Goal: Obtain resource: Download file/media

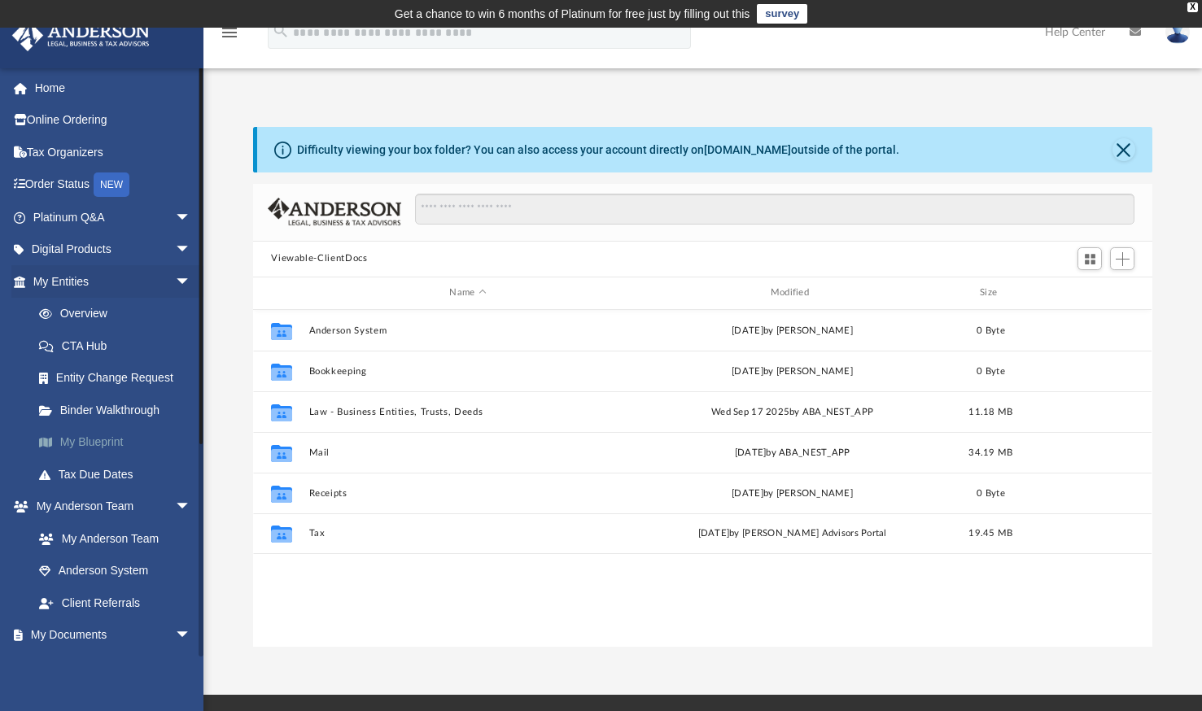
scroll to position [357, 886]
click at [175, 633] on span "arrow_drop_down" at bounding box center [191, 635] width 33 height 33
click at [95, 628] on link "My Documents arrow_drop_up" at bounding box center [113, 635] width 204 height 33
click at [72, 285] on link "My Entities arrow_drop_down" at bounding box center [113, 281] width 204 height 33
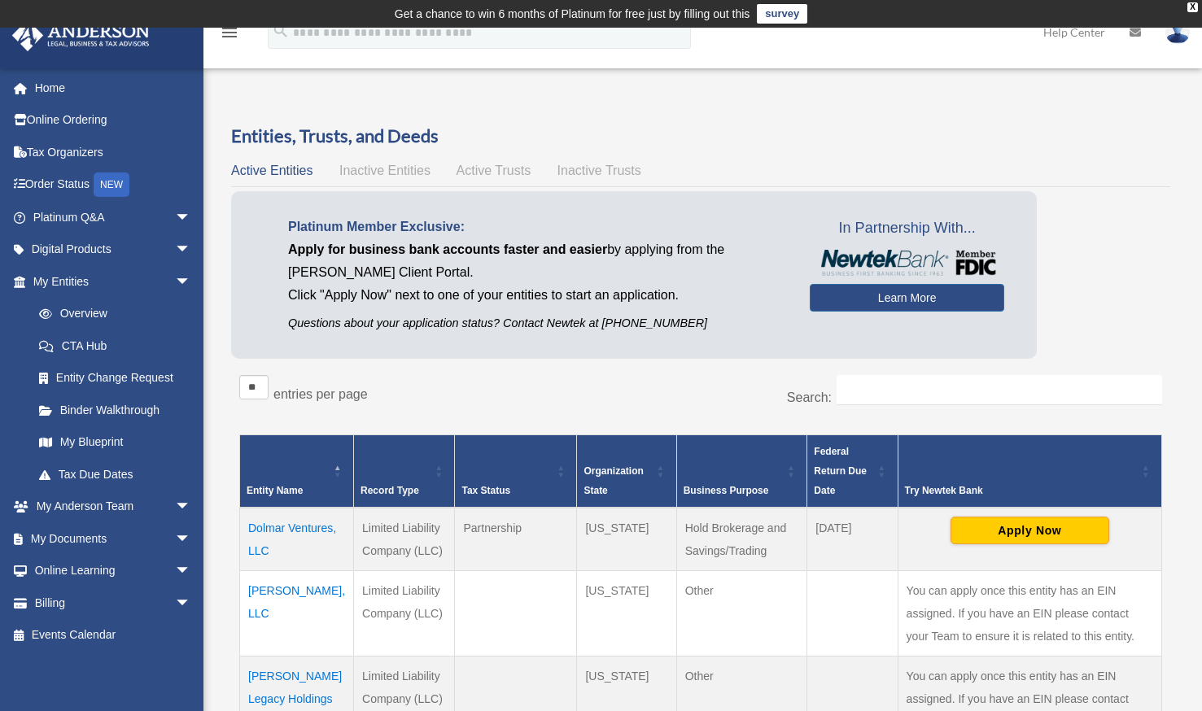
click at [268, 529] on td "Dolmar Ventures, LLC" at bounding box center [297, 539] width 114 height 63
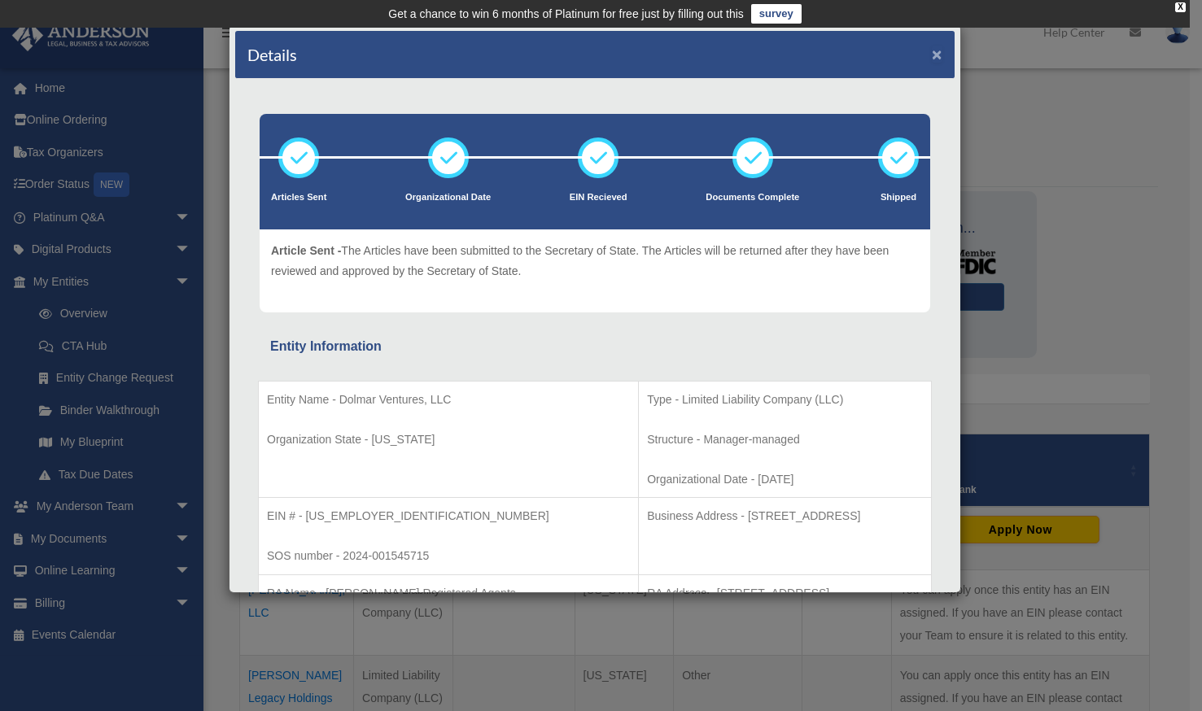
click at [932, 50] on button "×" at bounding box center [937, 54] width 11 height 17
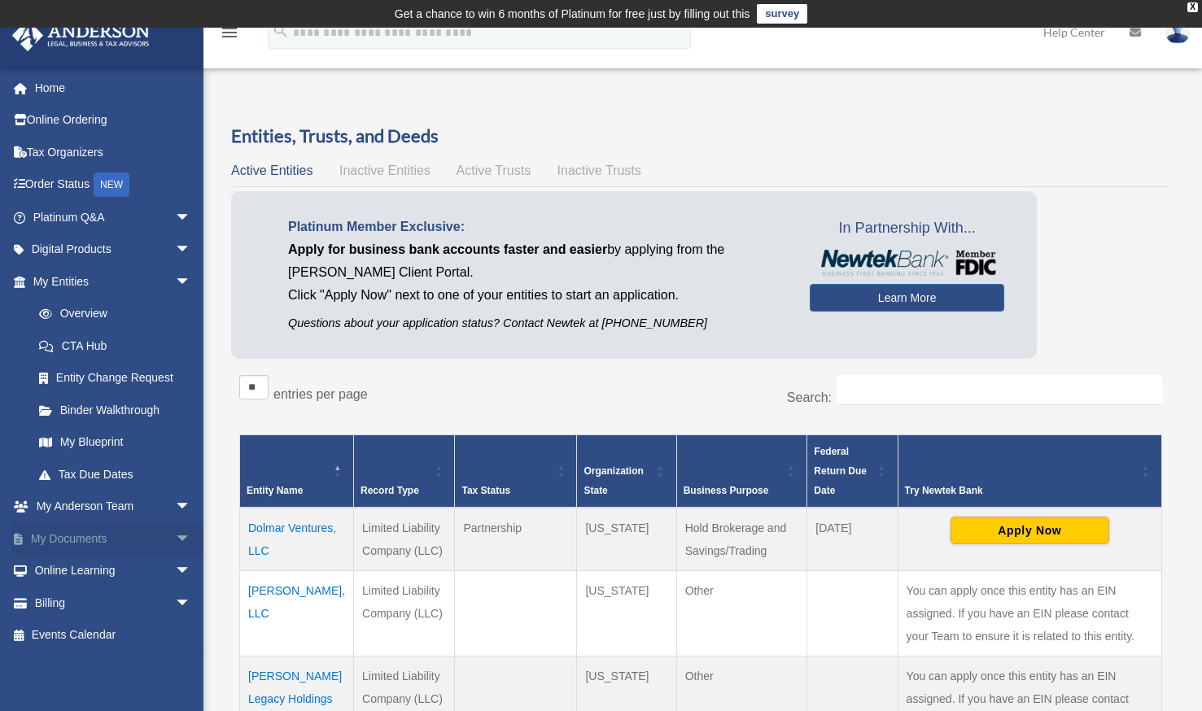
click at [175, 534] on span "arrow_drop_down" at bounding box center [191, 538] width 33 height 33
click at [74, 569] on link "Box" at bounding box center [119, 571] width 193 height 33
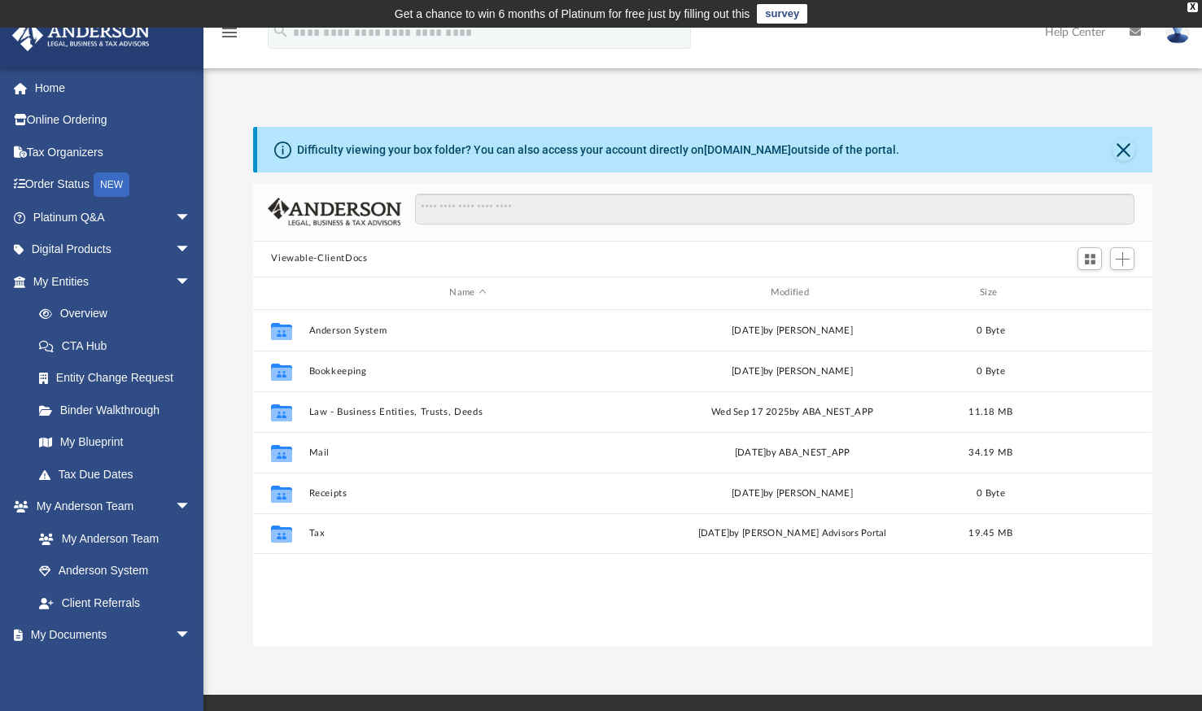
scroll to position [357, 886]
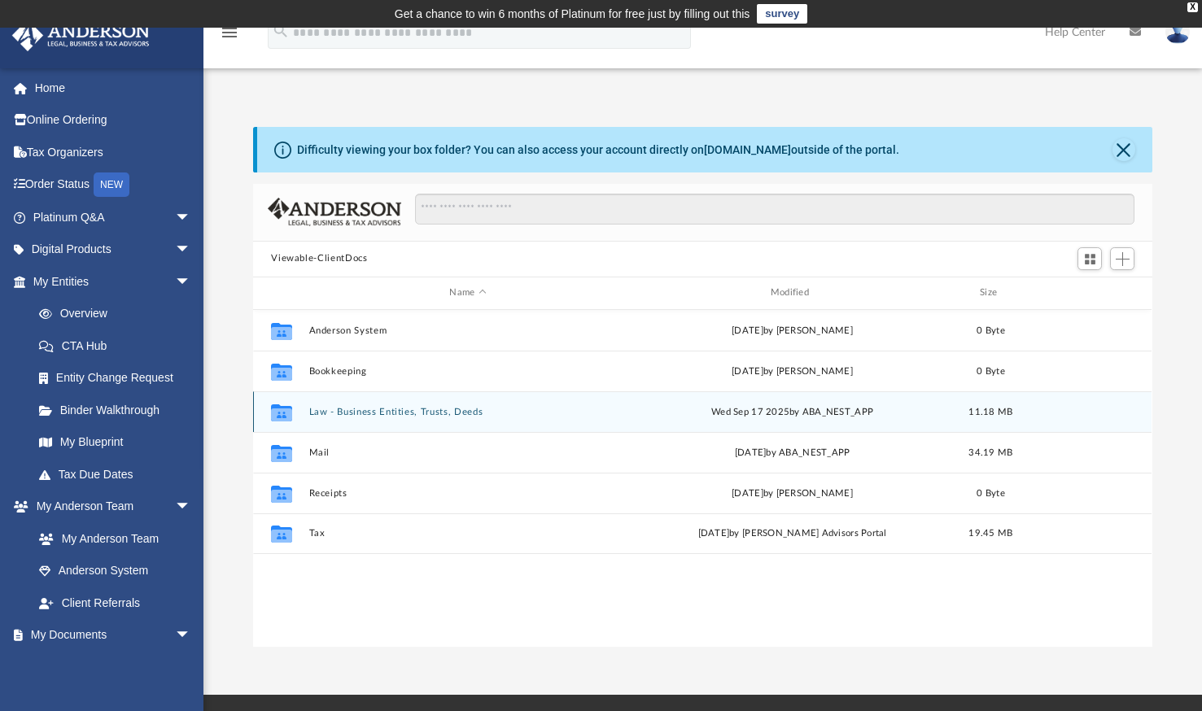
click at [464, 407] on button "Law - Business Entities, Trusts, Deeds" at bounding box center [467, 412] width 317 height 11
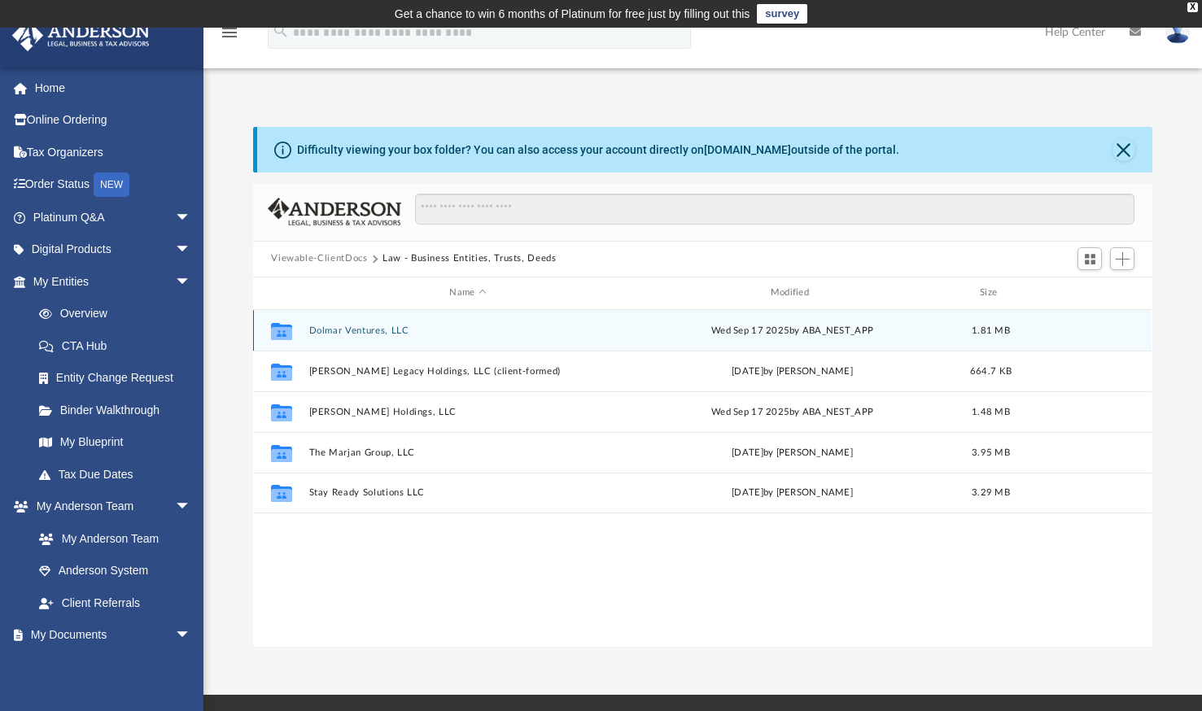
click at [401, 330] on button "Dolmar Ventures, LLC" at bounding box center [467, 330] width 317 height 11
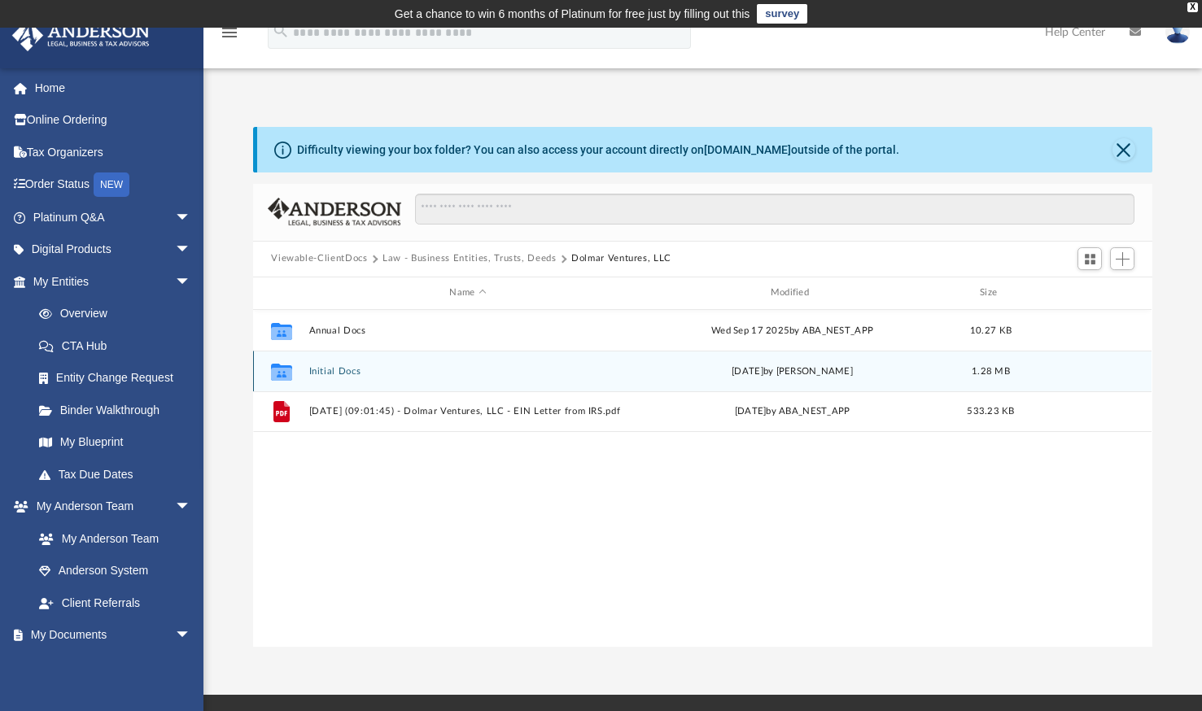
click at [347, 366] on button "Initial Docs" at bounding box center [467, 371] width 317 height 11
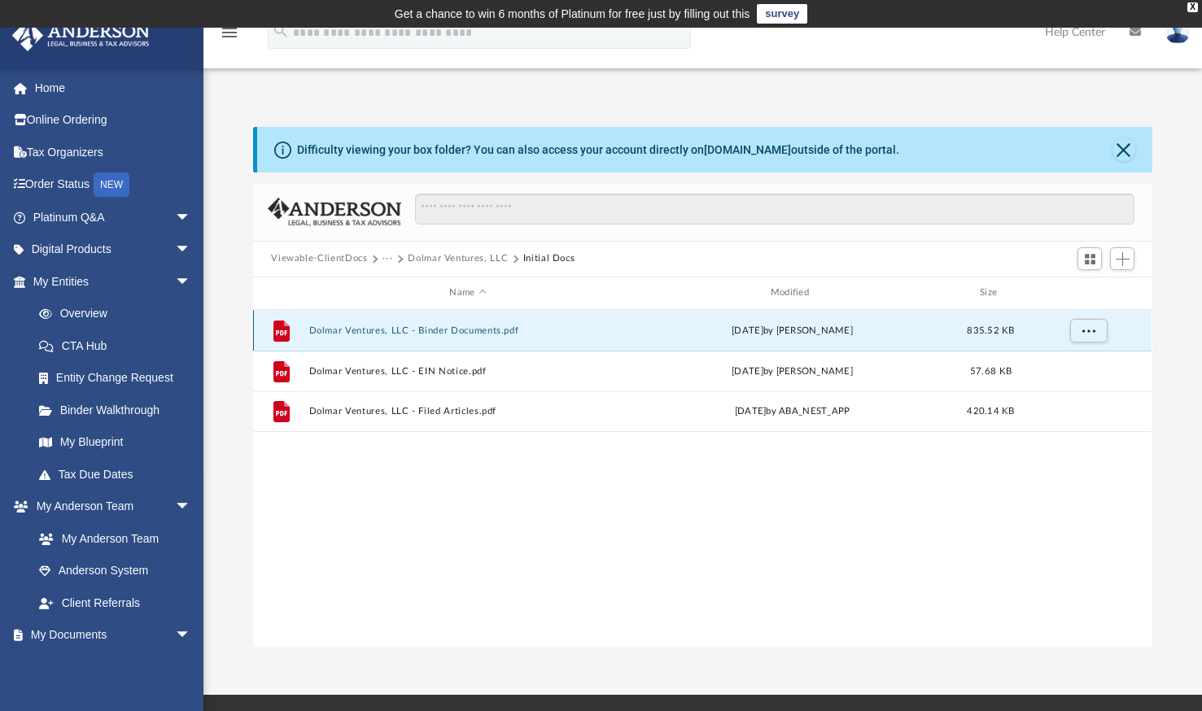
click at [476, 329] on button "Dolmar Ventures, LLC - Binder Documents.pdf" at bounding box center [467, 330] width 317 height 11
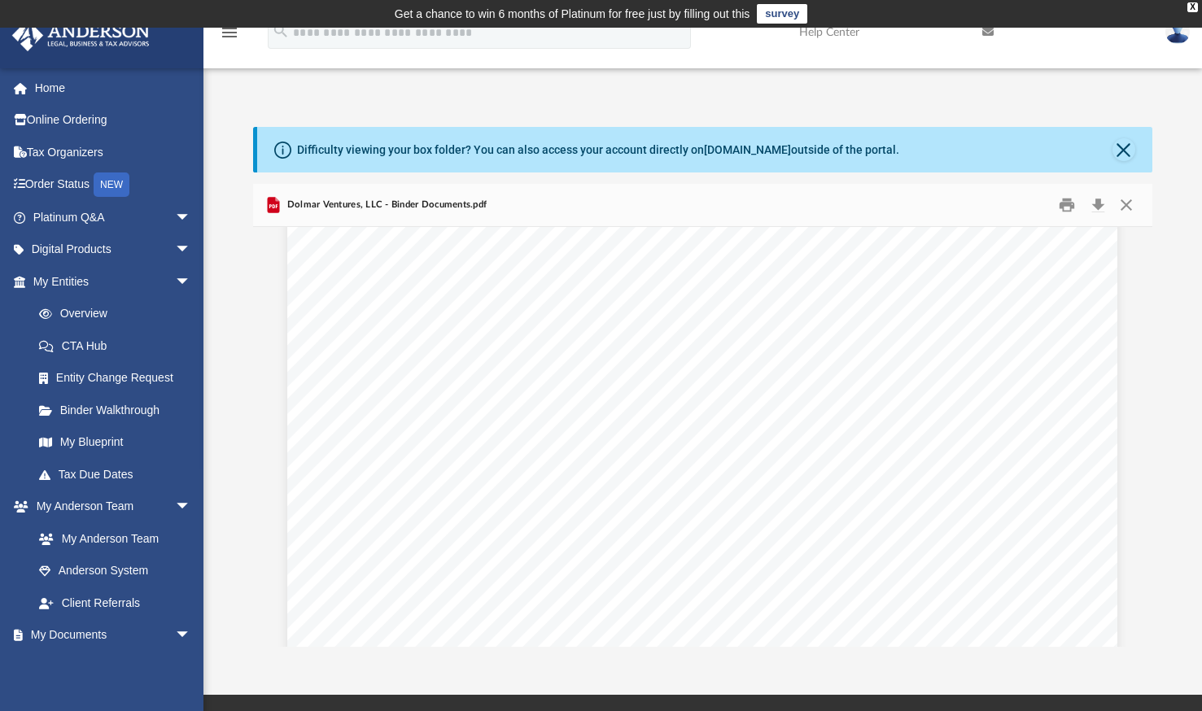
scroll to position [0, 0]
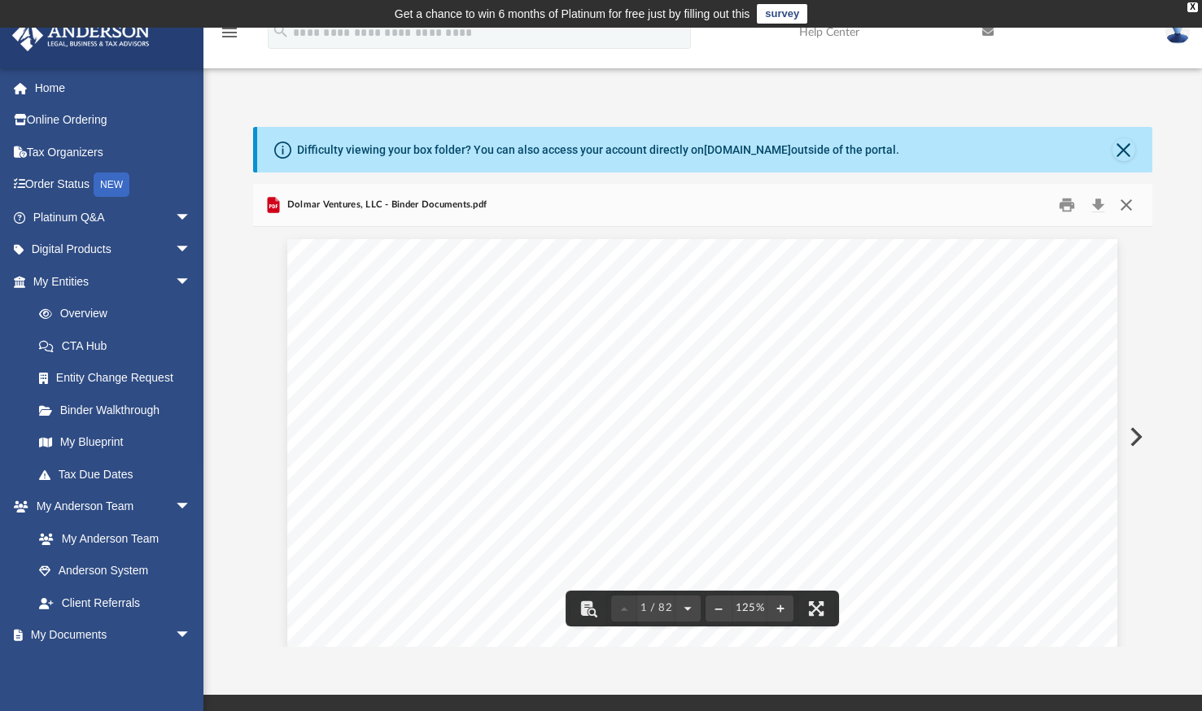
click at [1127, 204] on button "Close" at bounding box center [1125, 204] width 29 height 25
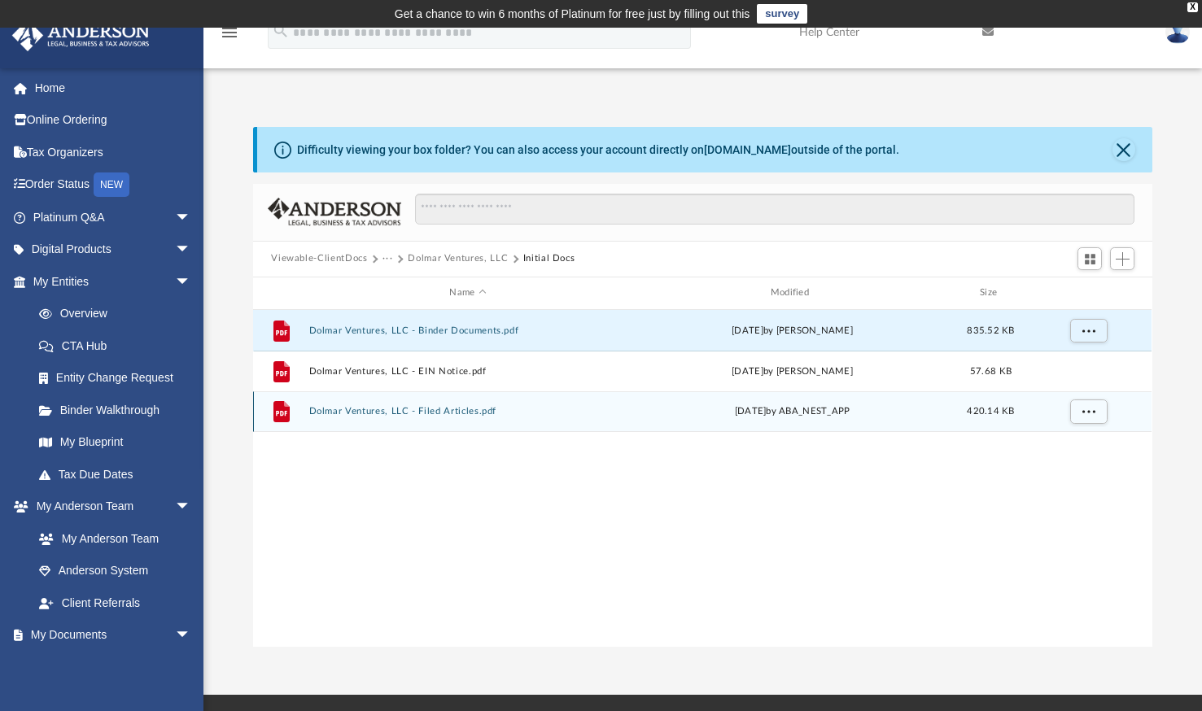
click at [434, 416] on button "Dolmar Ventures, LLC - Filed Articles.pdf" at bounding box center [467, 411] width 317 height 11
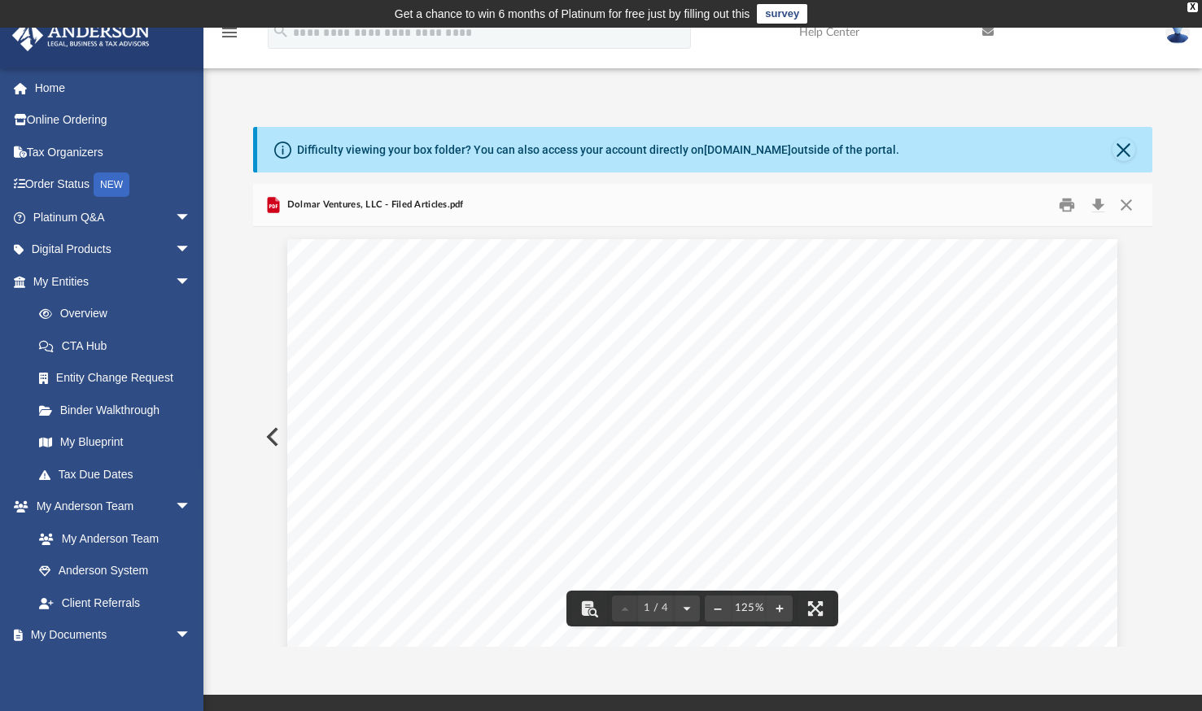
drag, startPoint x: 800, startPoint y: 509, endPoint x: 819, endPoint y: 431, distance: 80.5
click at [1128, 204] on button "Close" at bounding box center [1125, 204] width 29 height 25
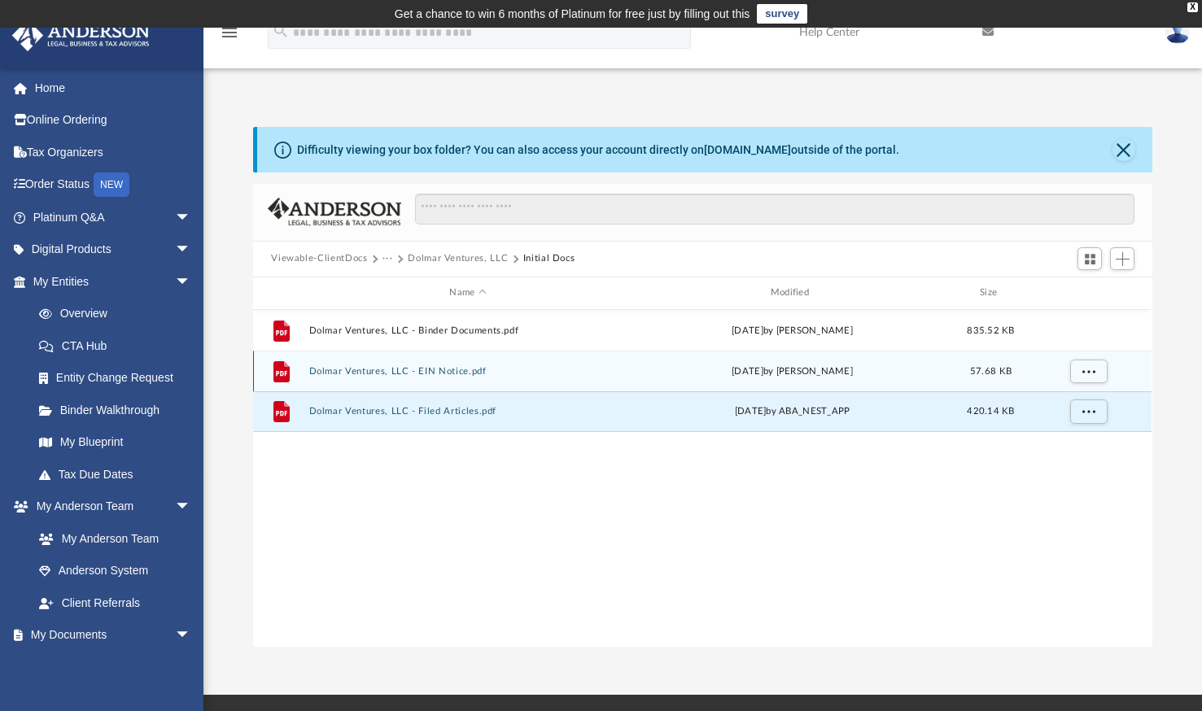
click at [448, 370] on button "Dolmar Ventures, LLC - EIN Notice.pdf" at bounding box center [467, 371] width 317 height 11
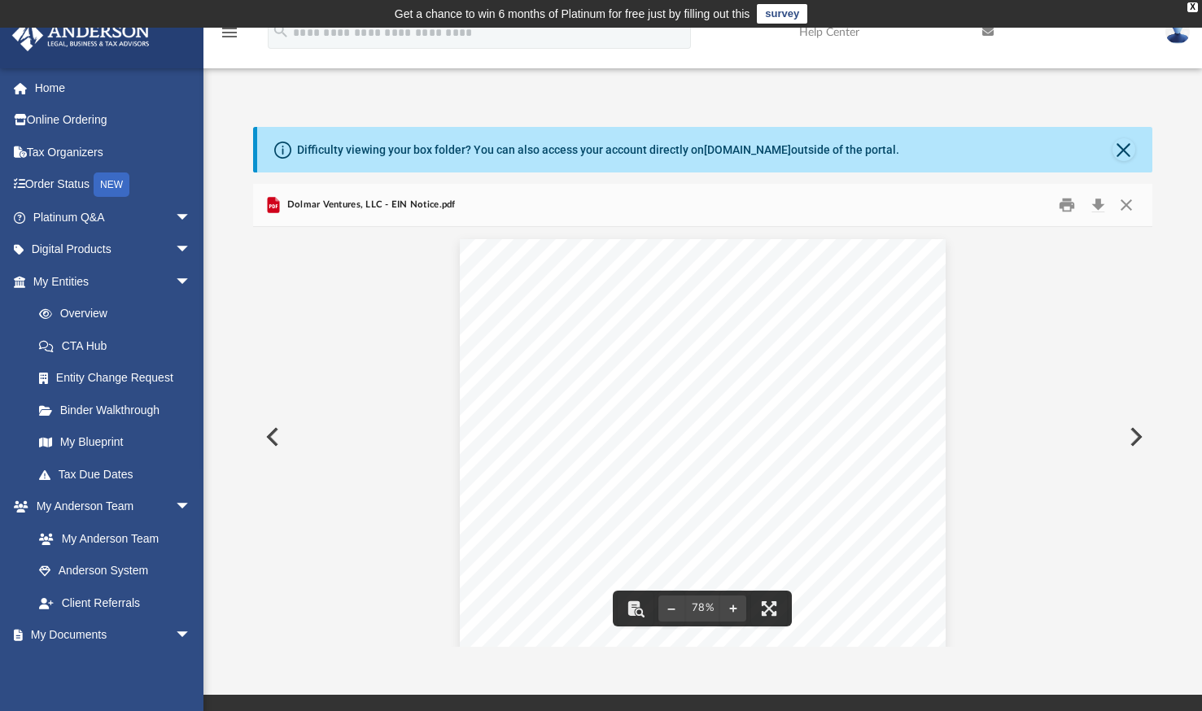
scroll to position [20, 0]
click at [1128, 202] on button "Close" at bounding box center [1125, 204] width 29 height 25
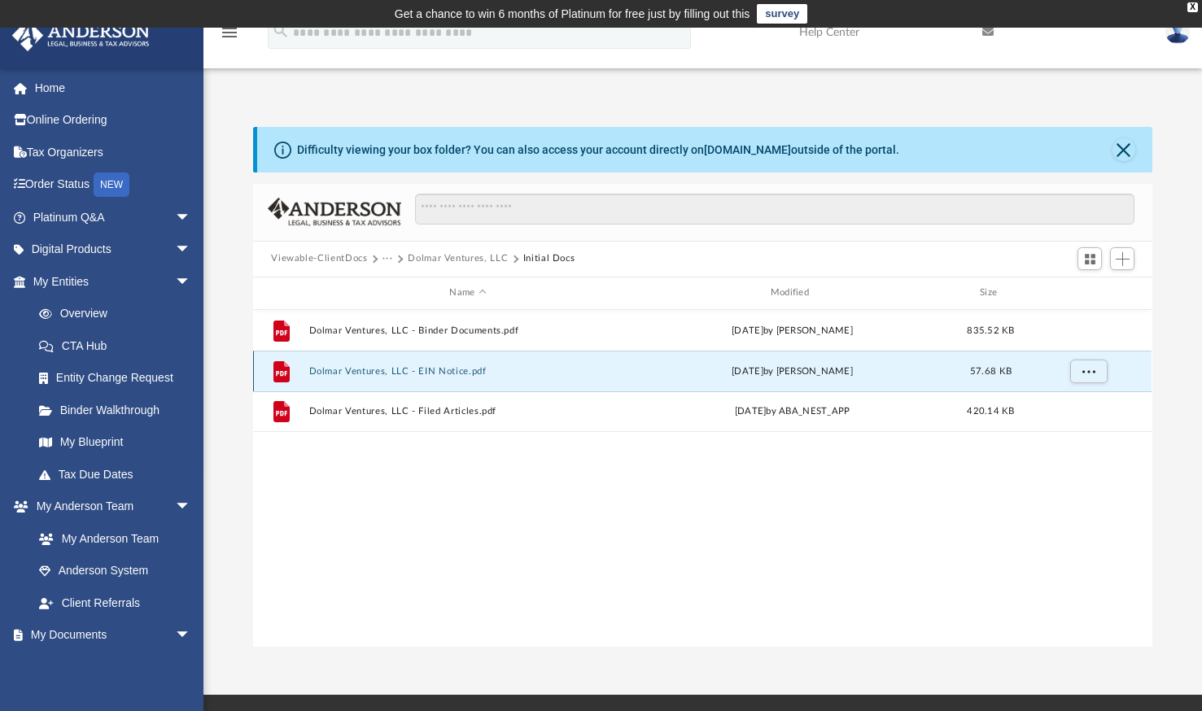
click at [462, 369] on button "Dolmar Ventures, LLC - EIN Notice.pdf" at bounding box center [467, 371] width 317 height 11
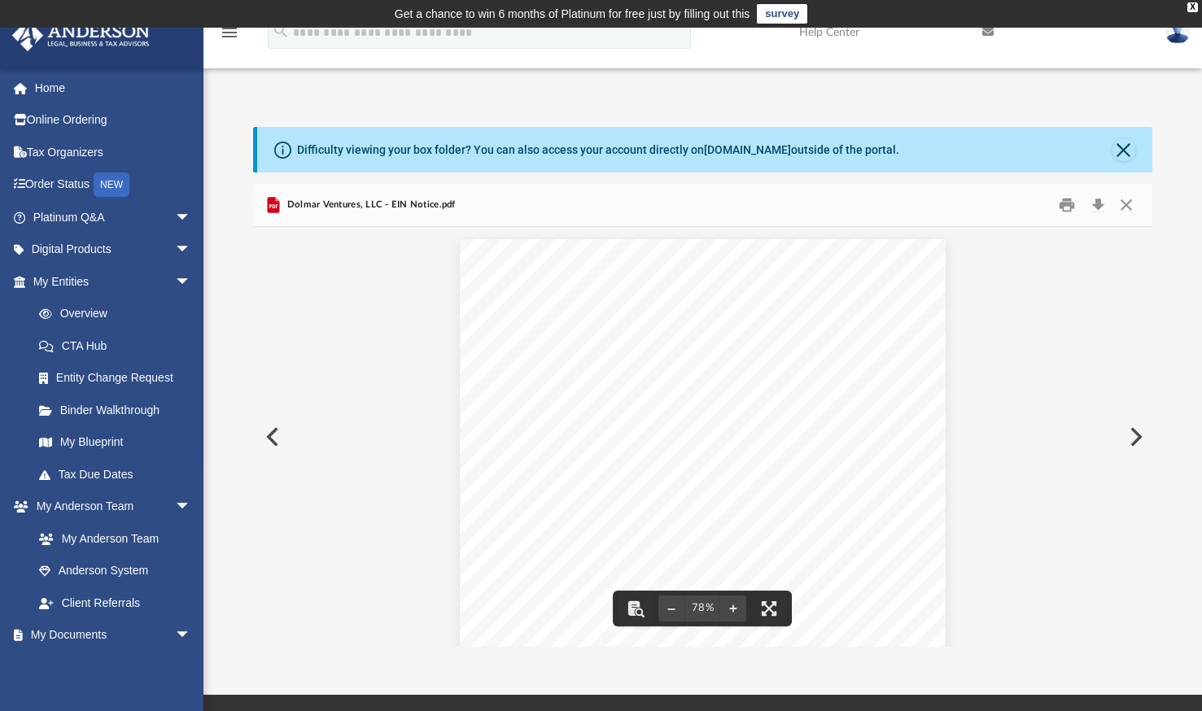
click at [270, 441] on button "Preview" at bounding box center [271, 437] width 36 height 46
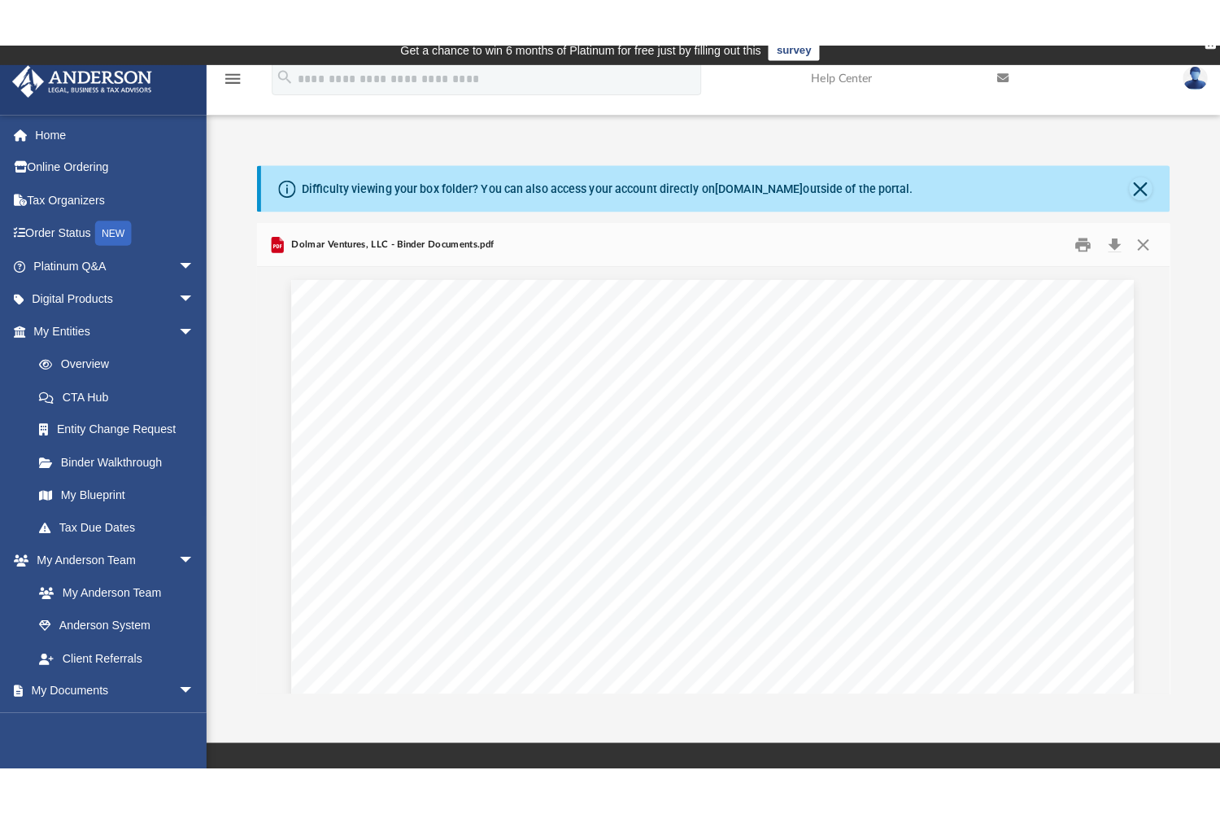
scroll to position [8, 0]
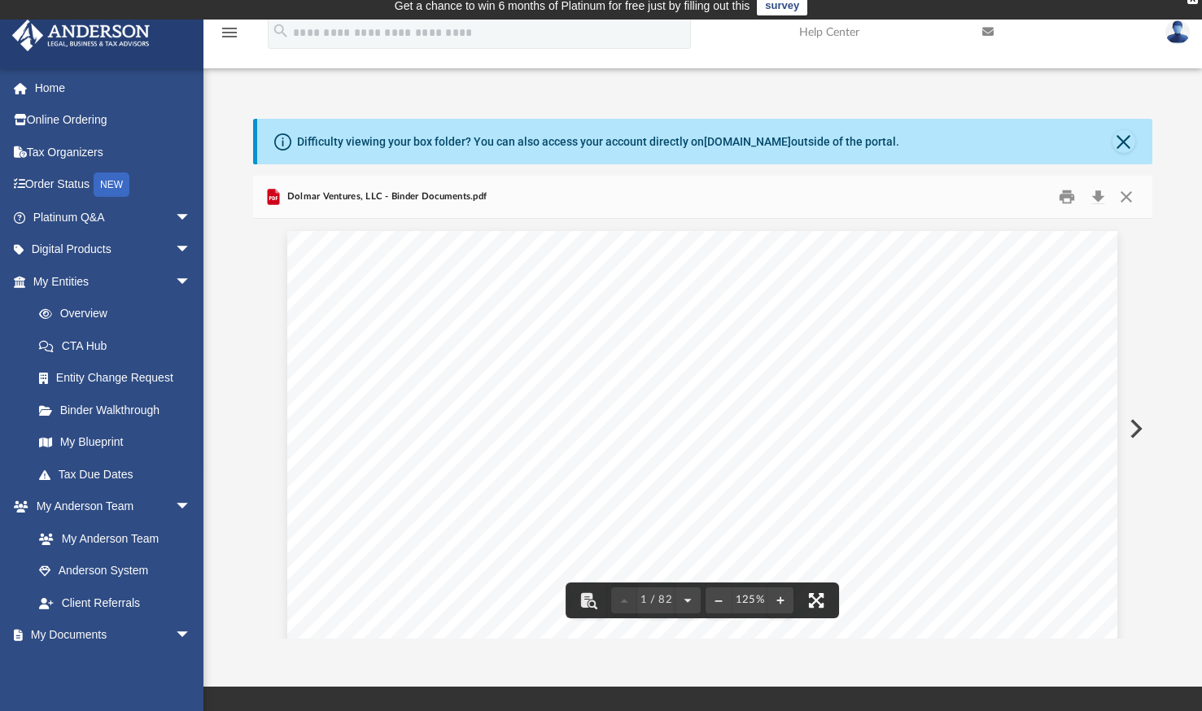
click at [809, 602] on button "File preview" at bounding box center [816, 601] width 36 height 36
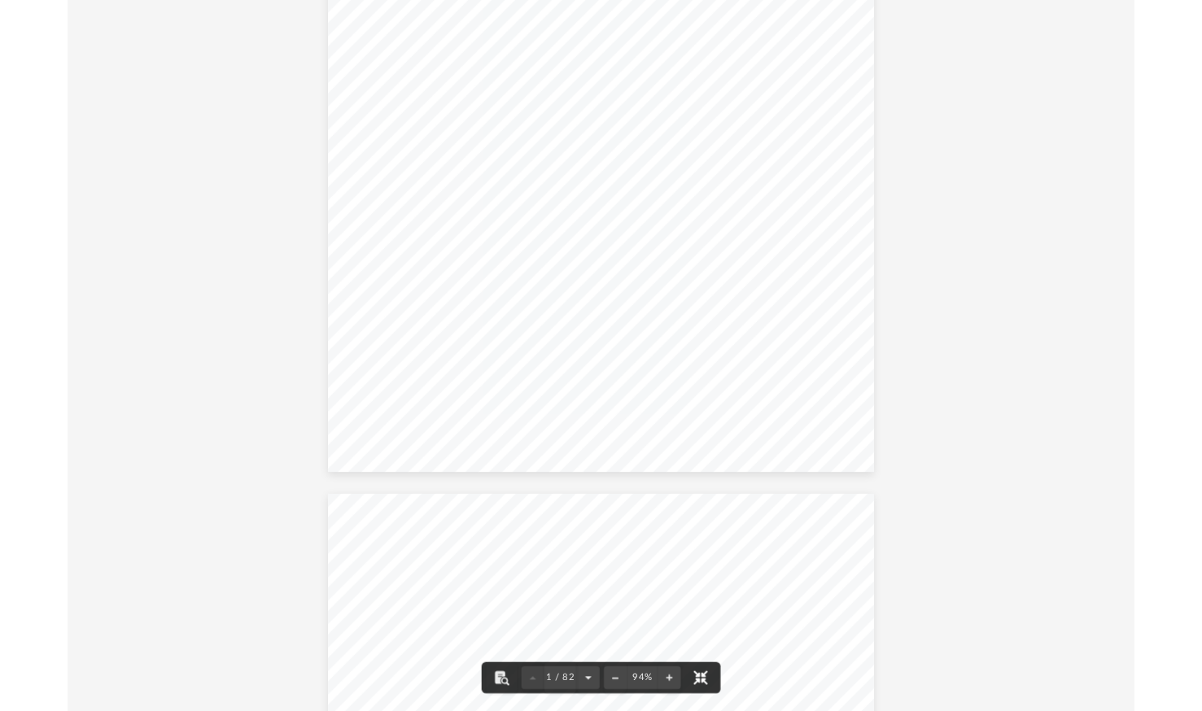
scroll to position [0, 0]
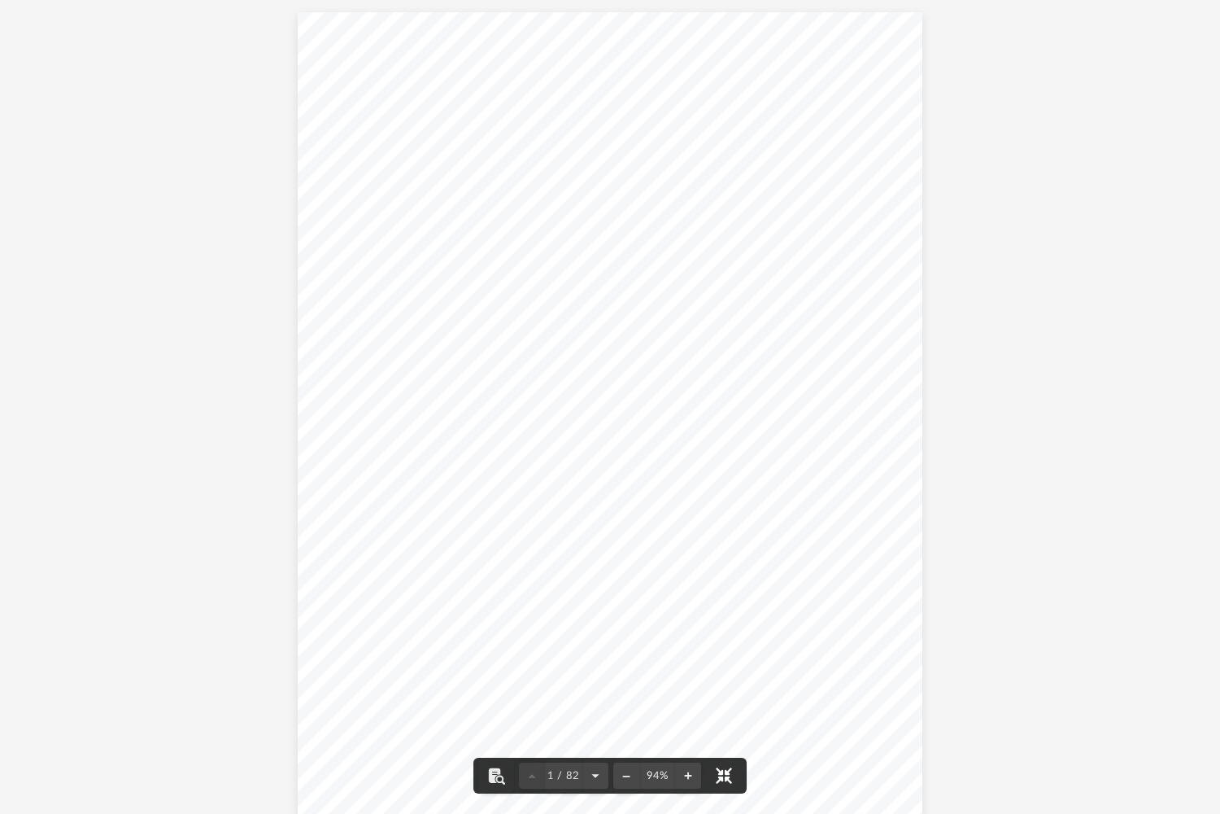
click at [723, 710] on button "File preview" at bounding box center [724, 775] width 36 height 36
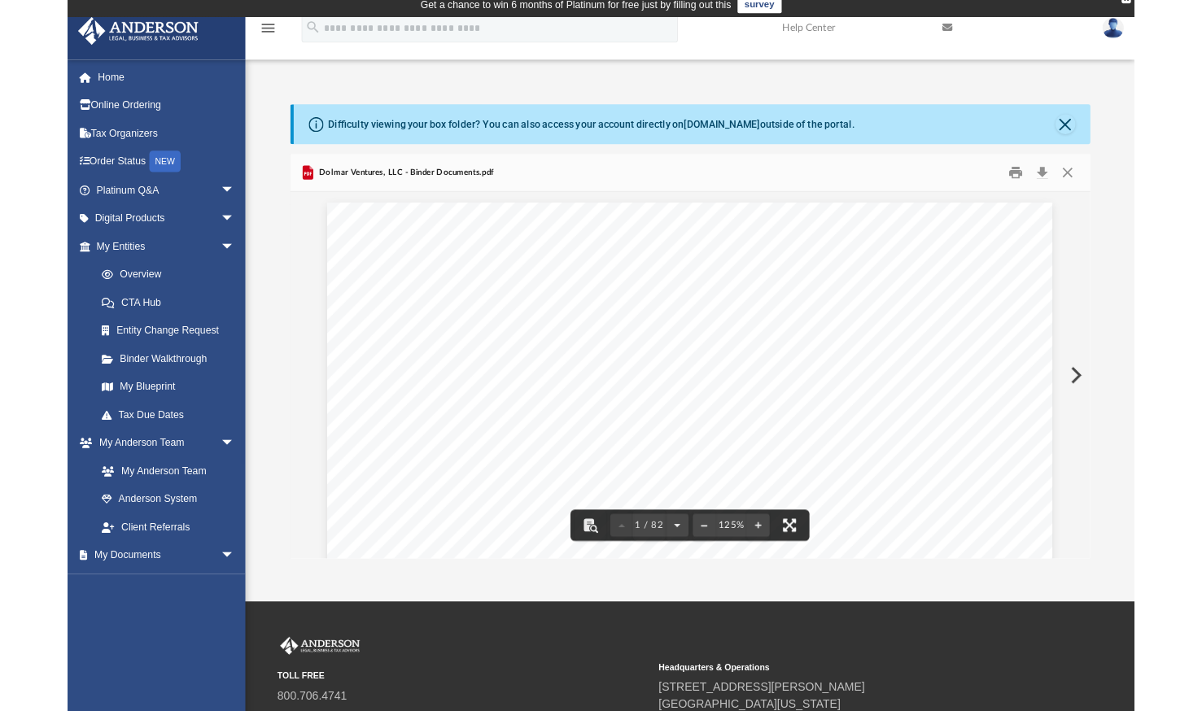
scroll to position [13, 12]
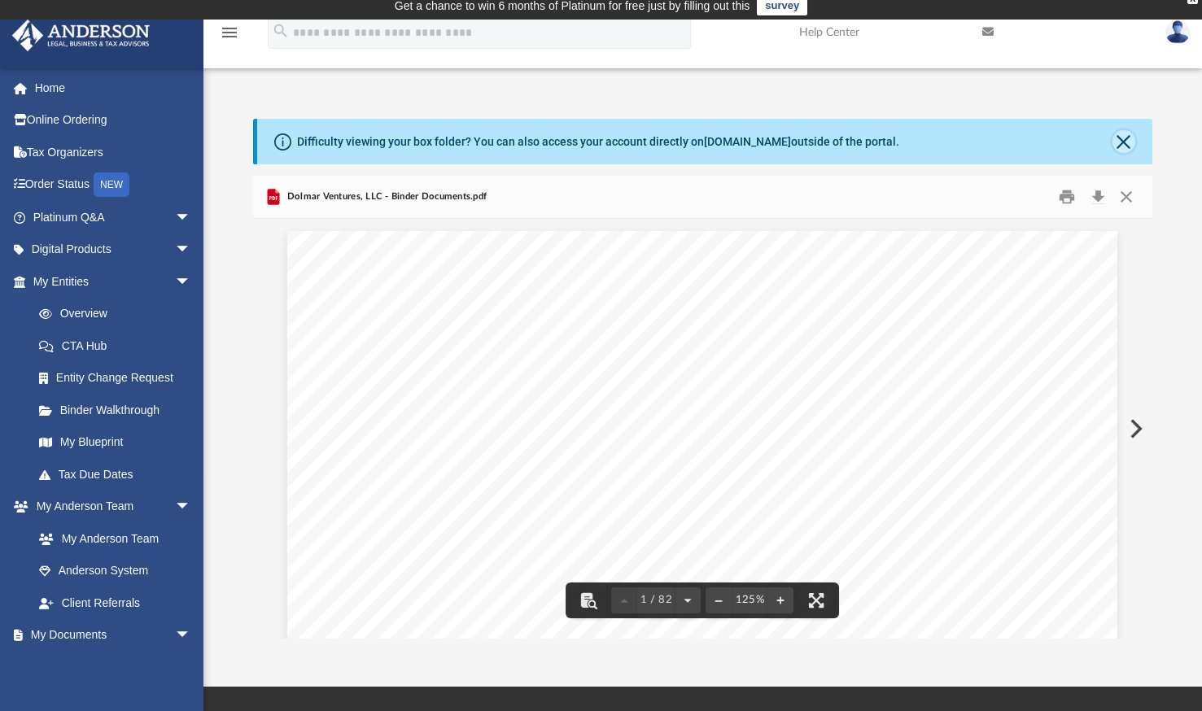
click at [1124, 135] on button "Close" at bounding box center [1123, 141] width 23 height 23
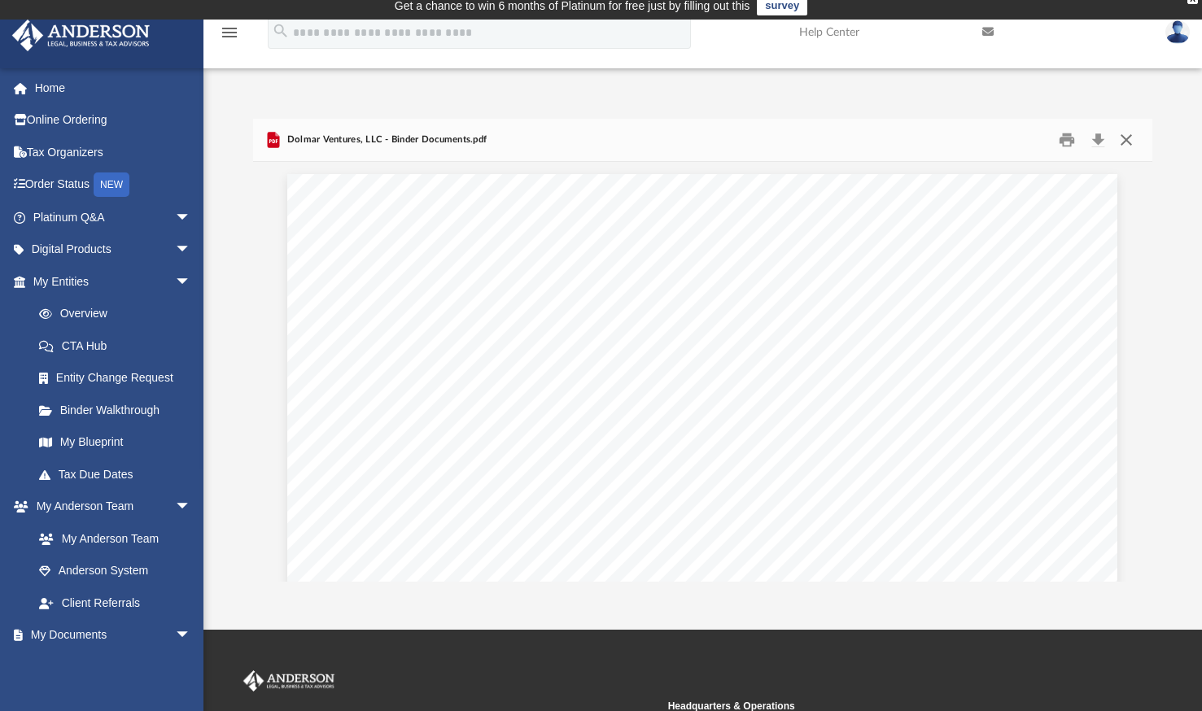
click at [1125, 135] on button "Close" at bounding box center [1125, 139] width 29 height 25
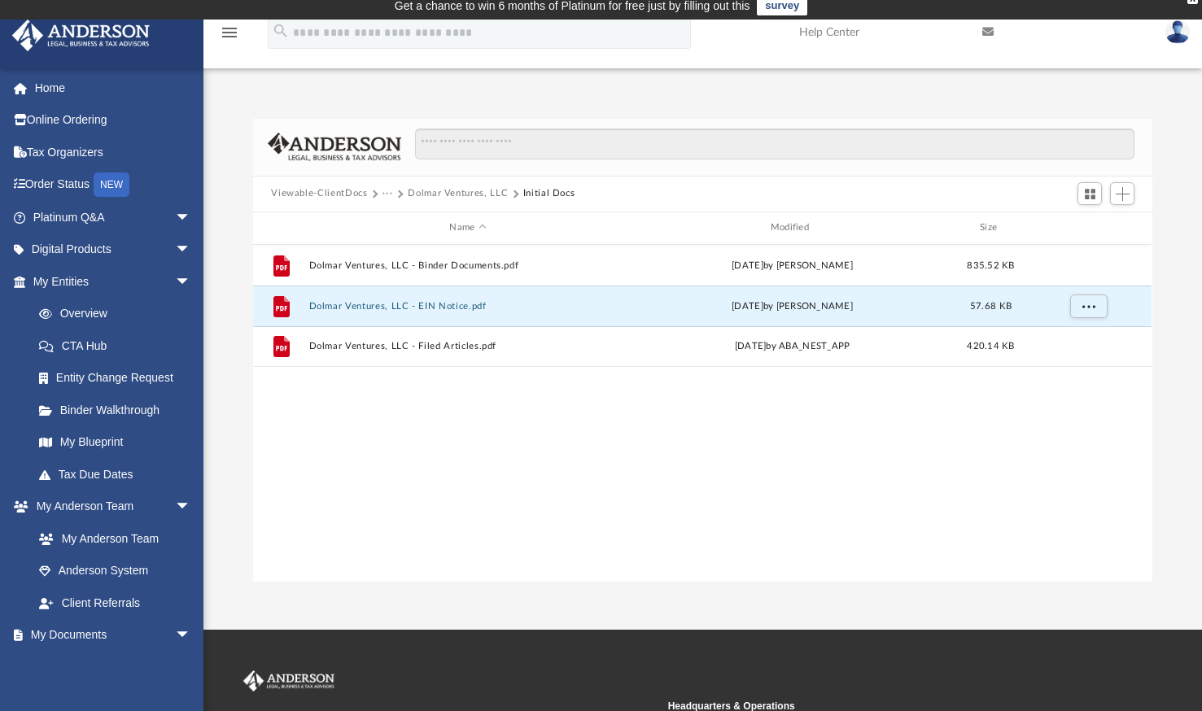
click at [487, 190] on button "Dolmar Ventures, LLC" at bounding box center [458, 193] width 100 height 15
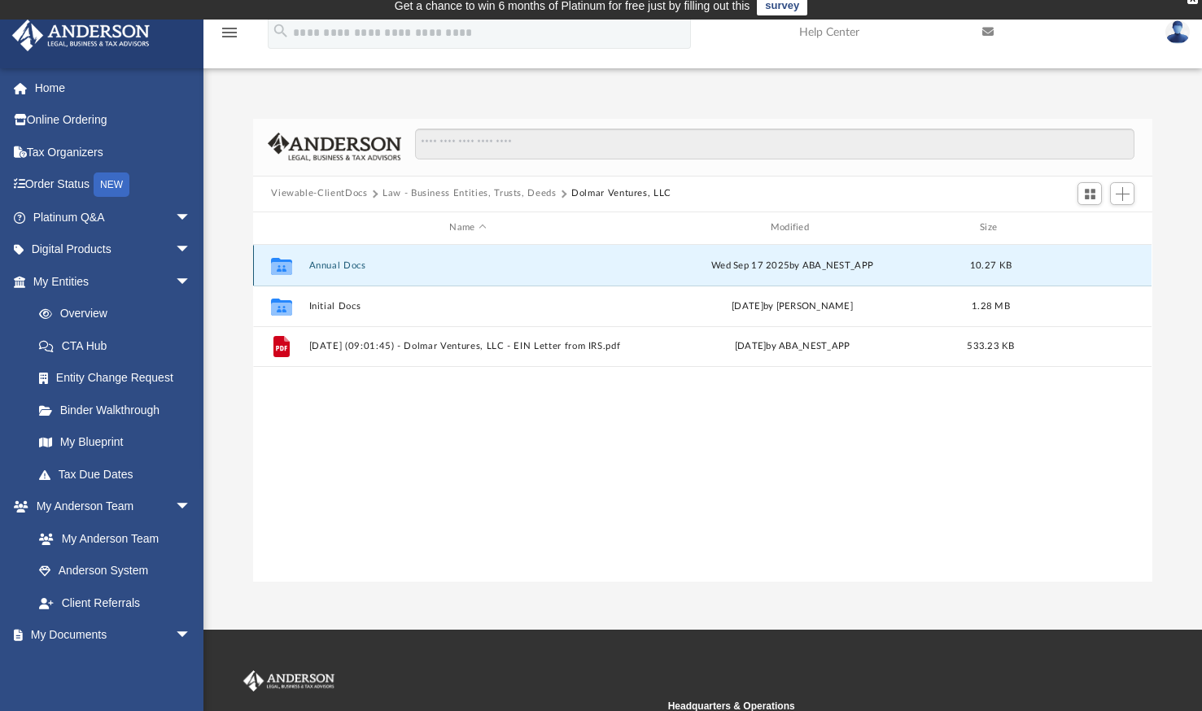
click at [346, 264] on button "Annual Docs" at bounding box center [467, 265] width 317 height 11
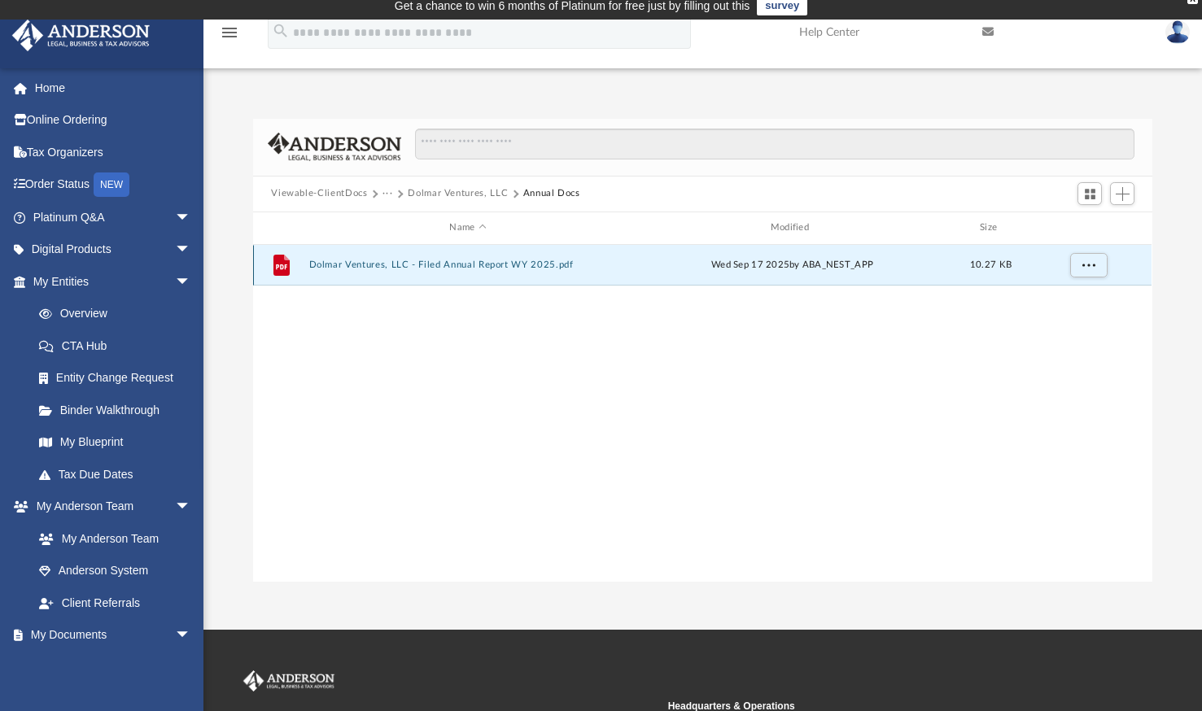
click at [403, 264] on button "Dolmar Ventures, LLC - Filed Annual Report WY 2025.pdf" at bounding box center [467, 265] width 317 height 11
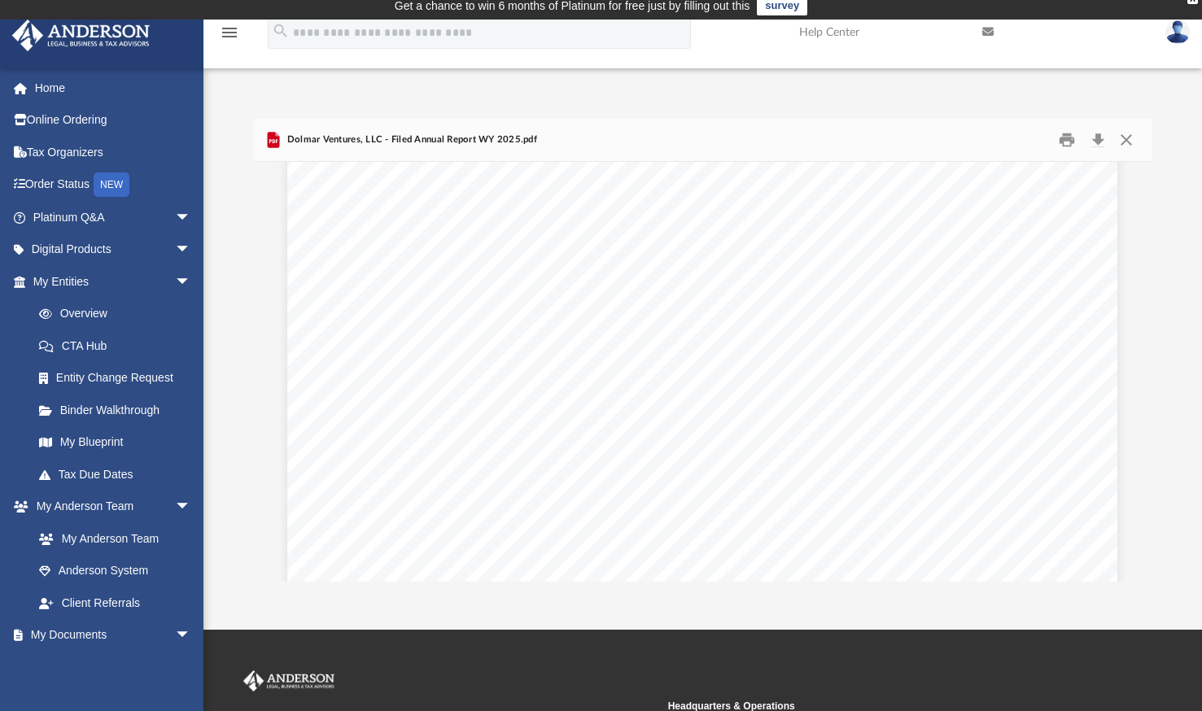
scroll to position [0, 0]
click at [1124, 135] on button "Close" at bounding box center [1125, 139] width 29 height 25
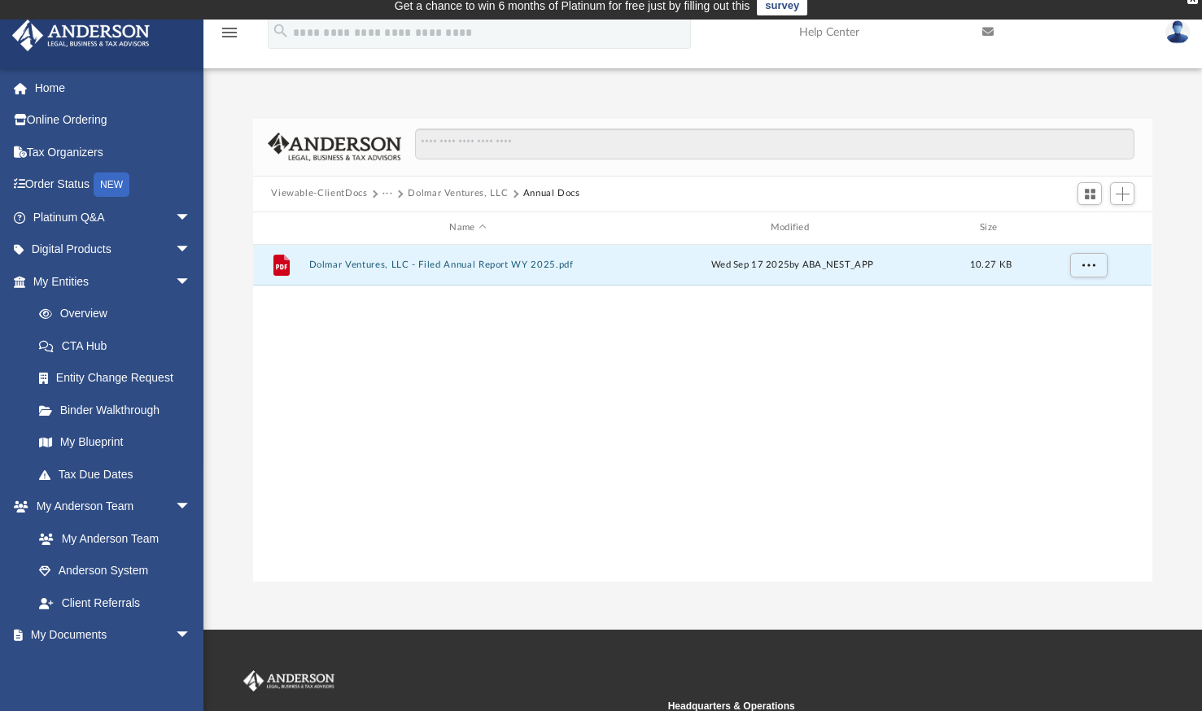
click at [484, 191] on button "Dolmar Ventures, LLC" at bounding box center [458, 193] width 100 height 15
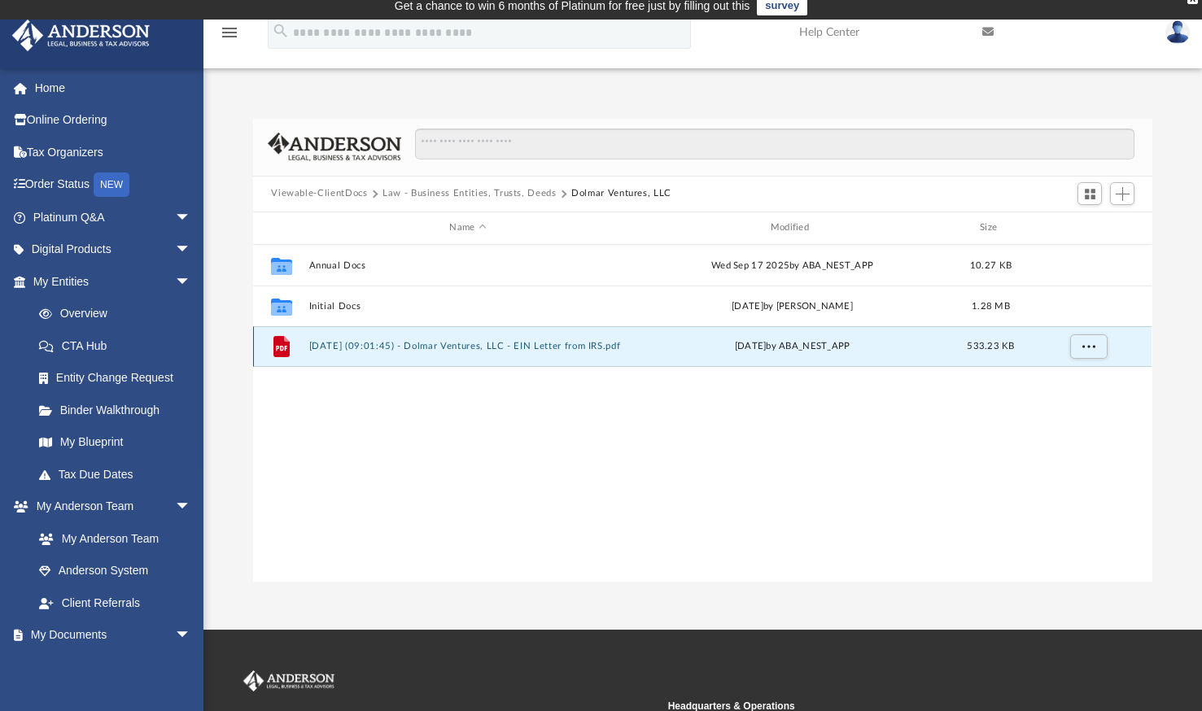
click at [478, 345] on button "[DATE] (09:01:45) - Dolmar Ventures, LLC - EIN Letter from IRS.pdf" at bounding box center [467, 346] width 317 height 11
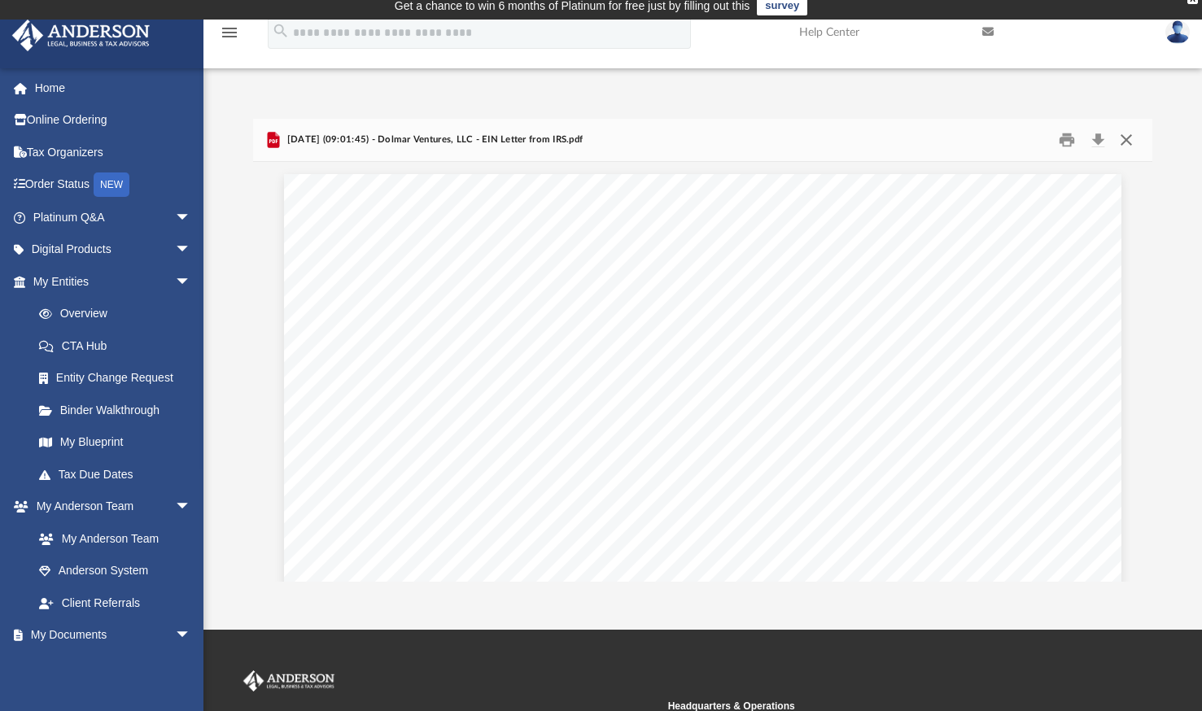
click at [1129, 136] on button "Close" at bounding box center [1125, 139] width 29 height 25
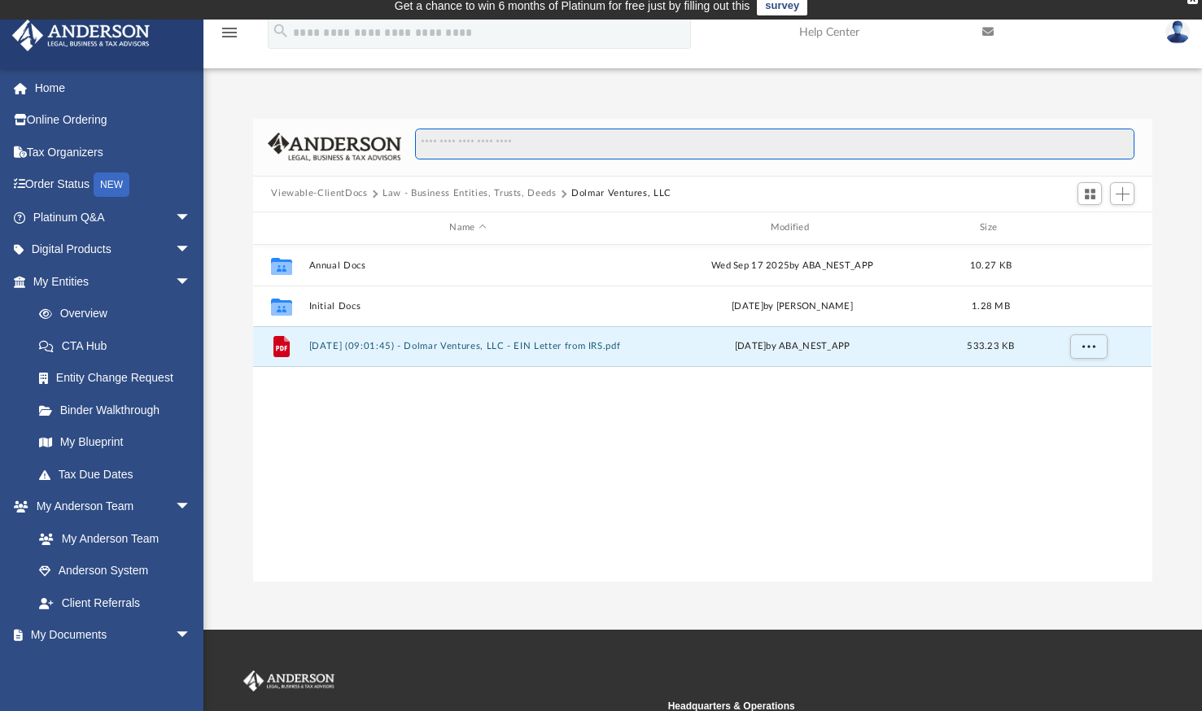
click at [885, 155] on input "Search files and folders" at bounding box center [774, 144] width 719 height 31
